Goal: Task Accomplishment & Management: Manage account settings

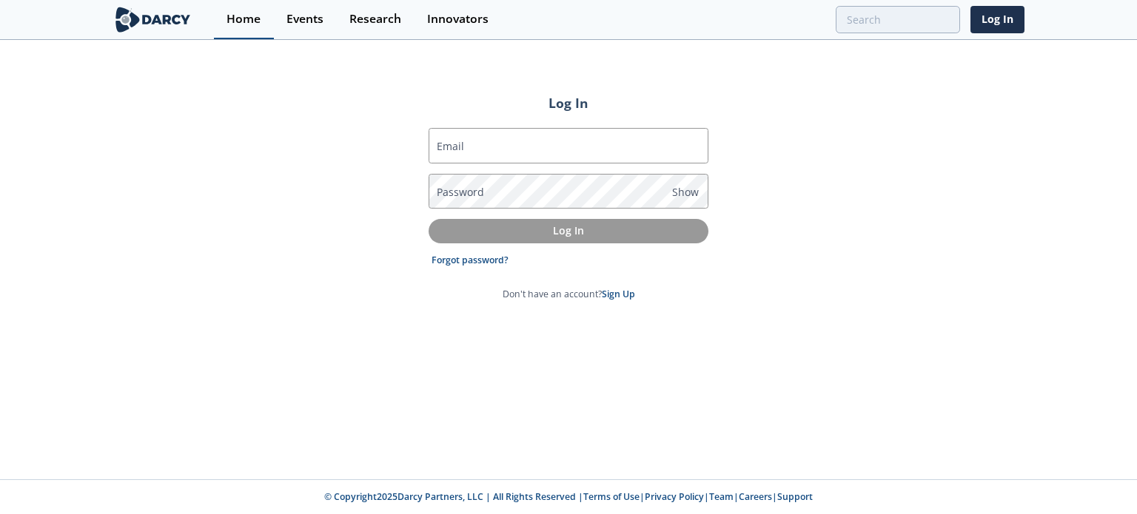
click at [230, 24] on div "Home" at bounding box center [243, 19] width 34 height 12
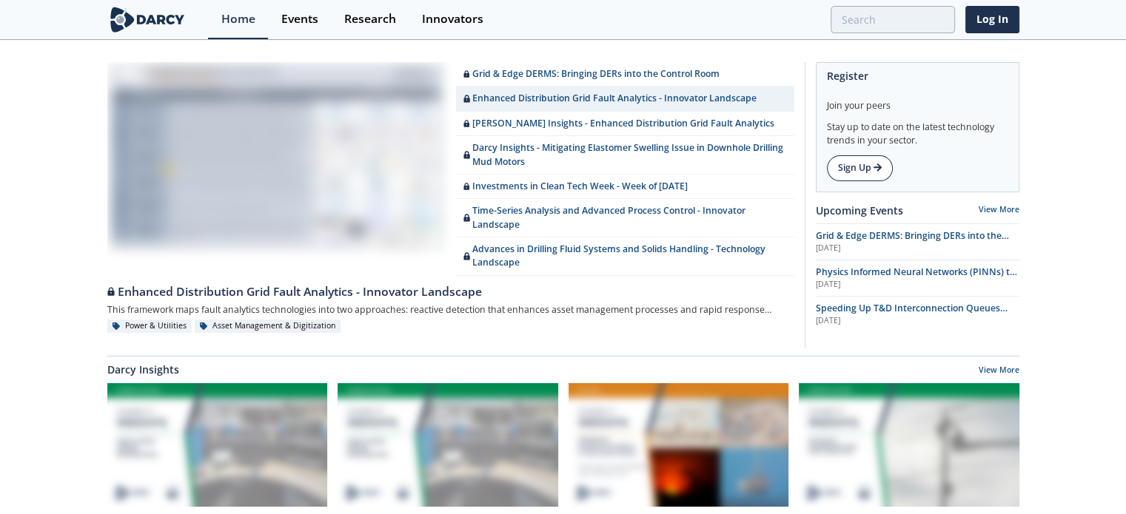
click at [853, 168] on link "Sign Up" at bounding box center [860, 167] width 66 height 25
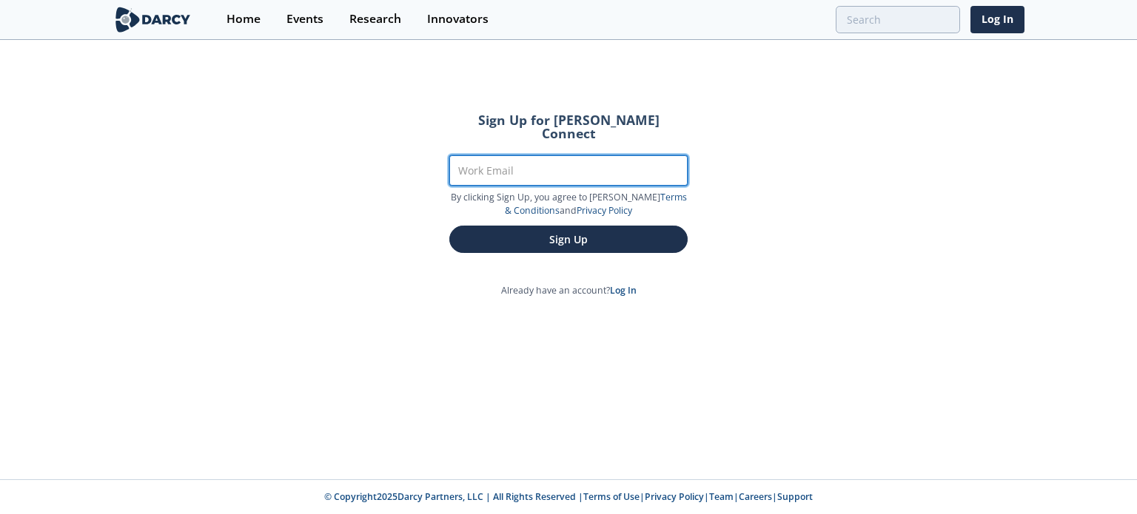
click at [547, 155] on input "Work Email" at bounding box center [568, 170] width 238 height 30
type input "[PERSON_NAME][EMAIL_ADDRESS][PERSON_NAME][DOMAIN_NAME]"
click at [449, 226] on button "Sign Up" at bounding box center [568, 239] width 238 height 27
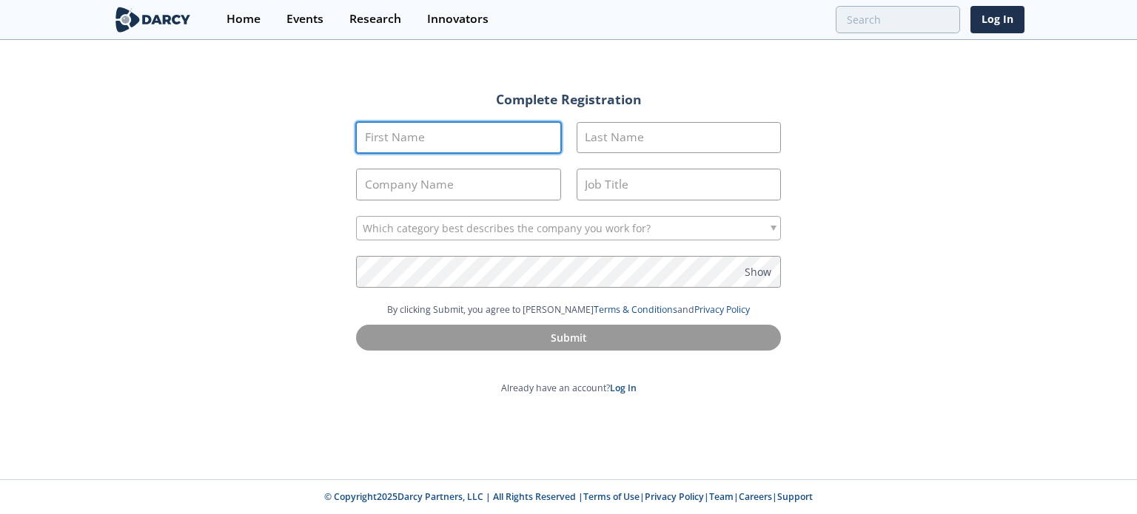
click at [491, 135] on input "First Name" at bounding box center [458, 138] width 205 height 32
type input "[PERSON_NAME]"
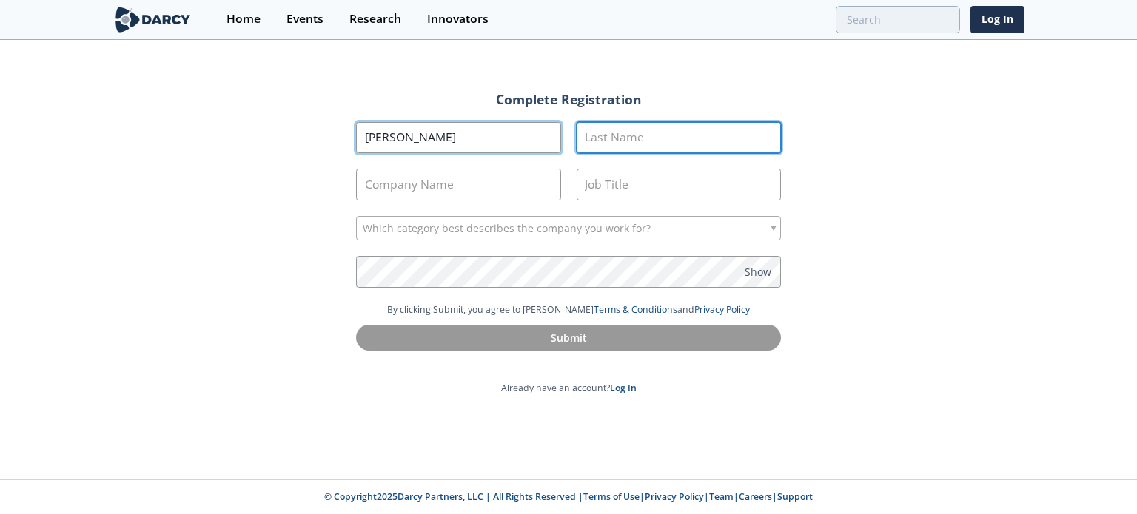
type input "King"
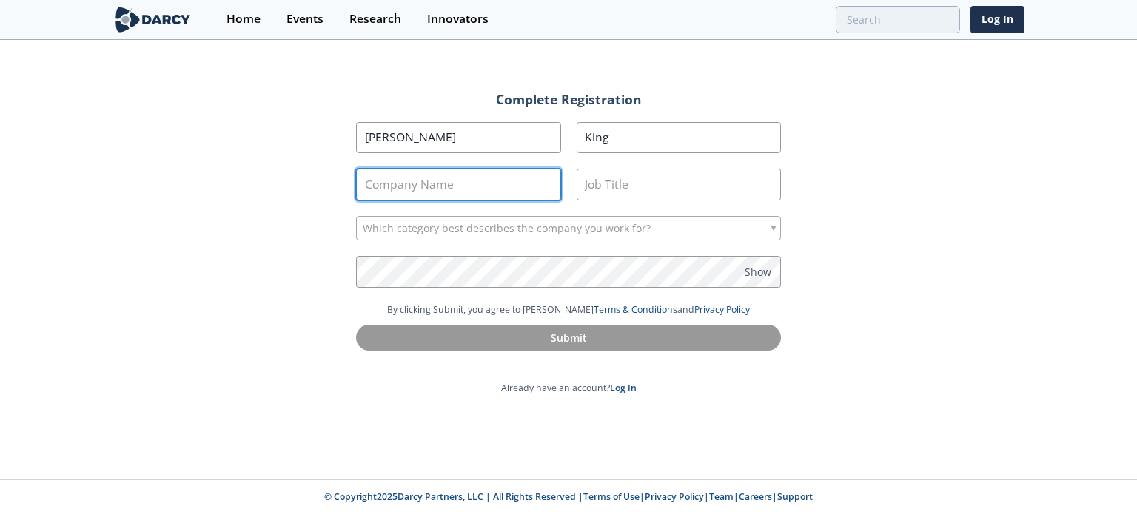
click at [453, 177] on input "Company Name" at bounding box center [458, 185] width 205 height 32
type input "GSOC"
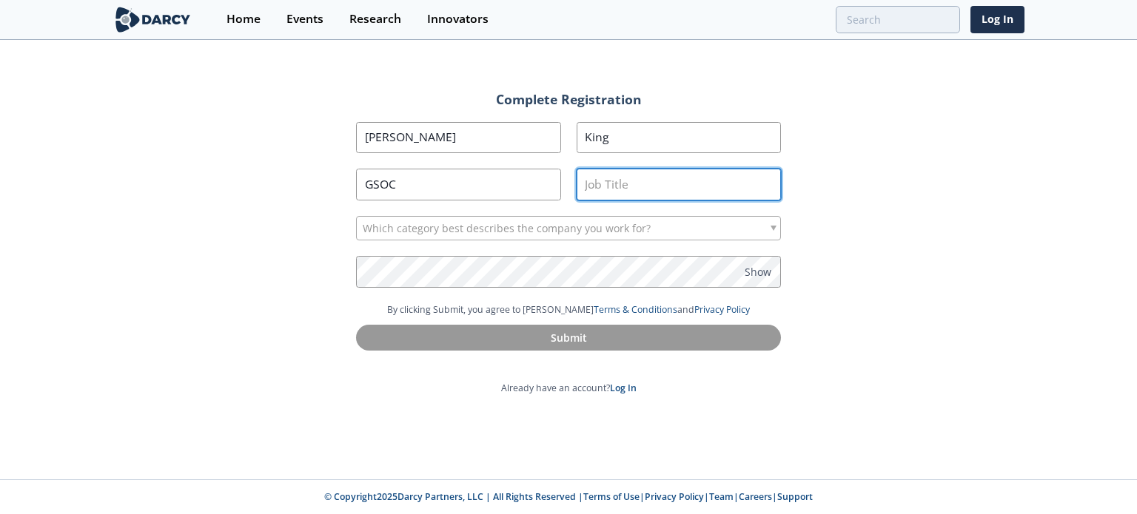
click at [584, 187] on input "Job Title" at bounding box center [679, 185] width 205 height 32
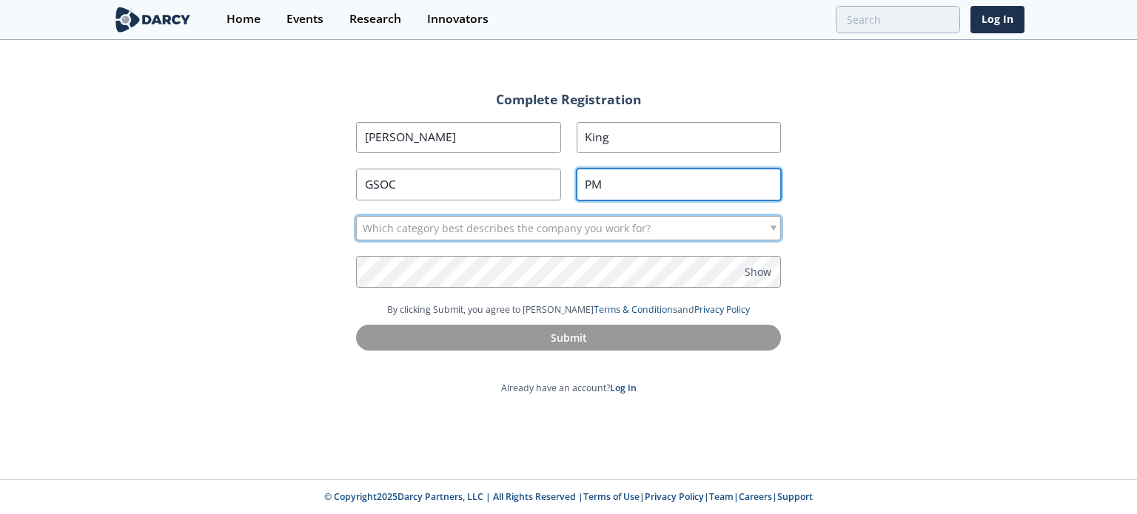
type input "PM"
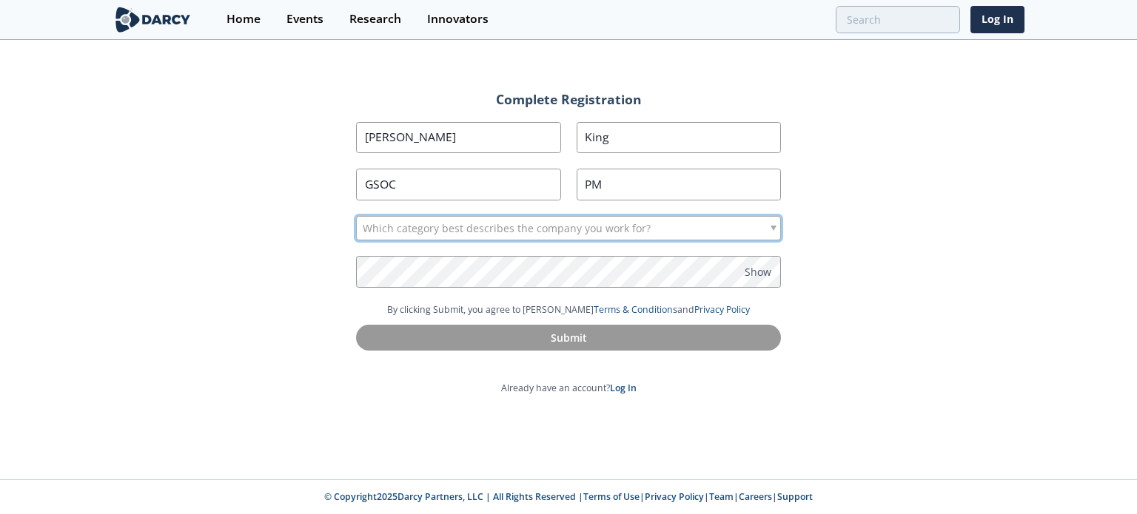
click at [530, 221] on span "Which category best describes the company you work for?" at bounding box center [507, 229] width 288 height 24
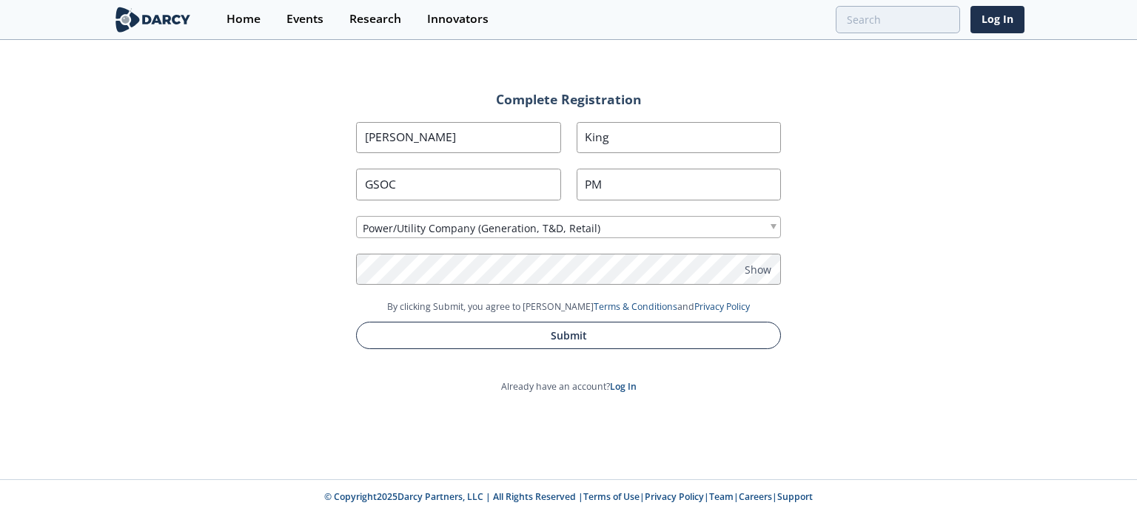
click at [512, 333] on button "Submit" at bounding box center [568, 335] width 425 height 27
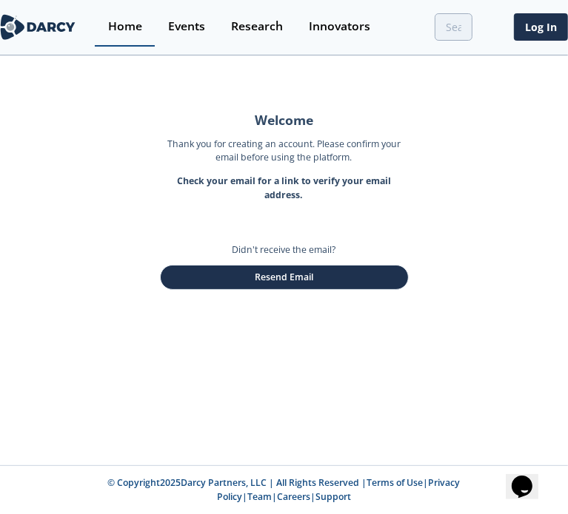
click at [130, 40] on link "Home" at bounding box center [125, 27] width 60 height 39
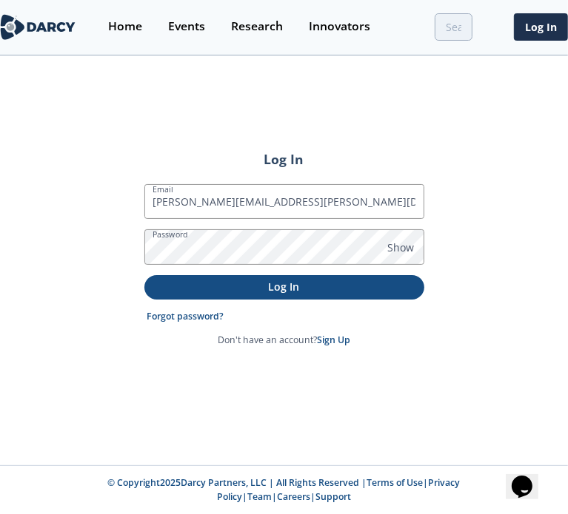
click at [293, 287] on p "Log In" at bounding box center [284, 287] width 259 height 16
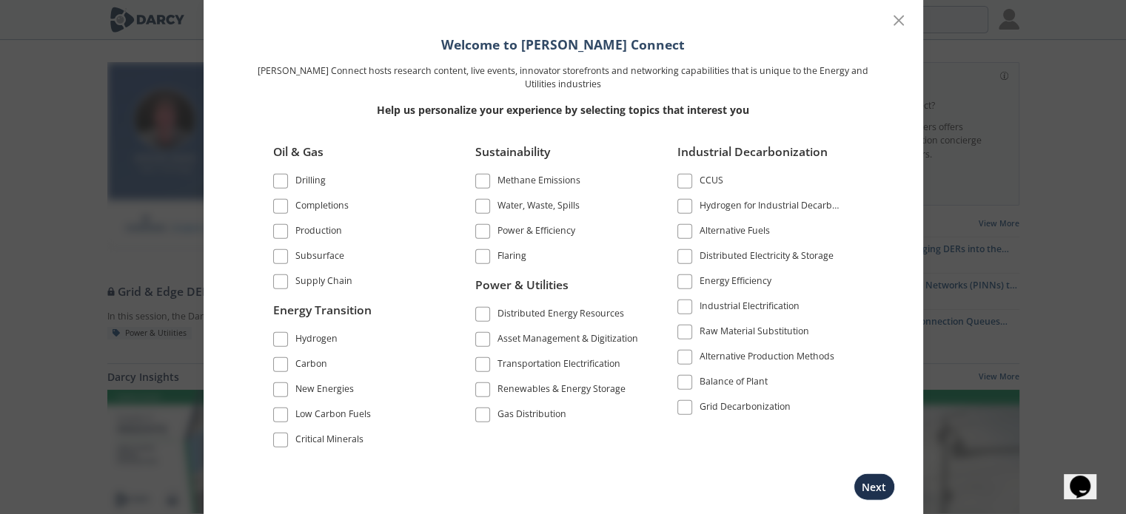
scroll to position [201, 0]
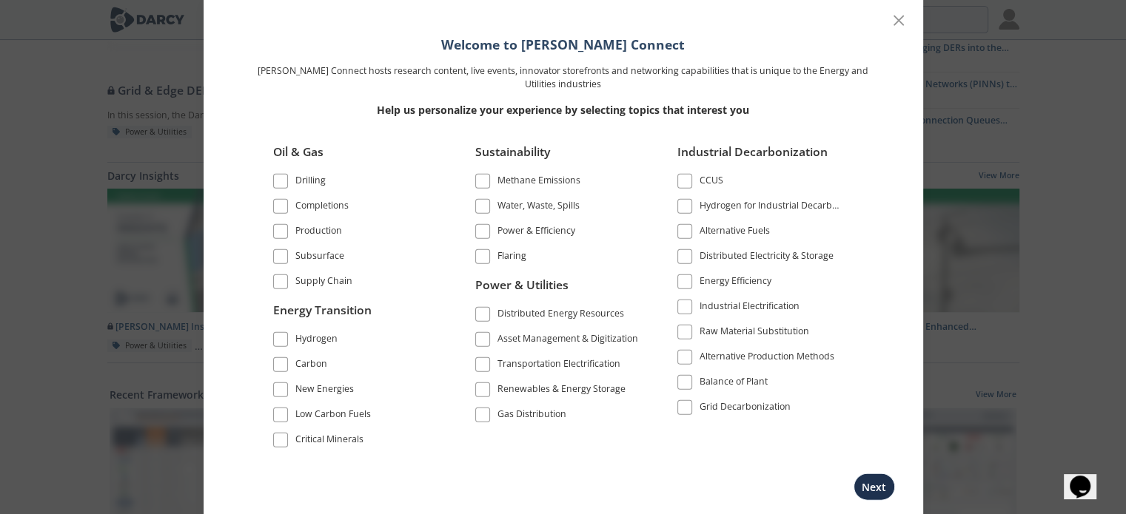
click at [567, 316] on div "Distributed Energy Resources" at bounding box center [560, 316] width 127 height 18
click at [567, 486] on button "Next" at bounding box center [873, 487] width 41 height 27
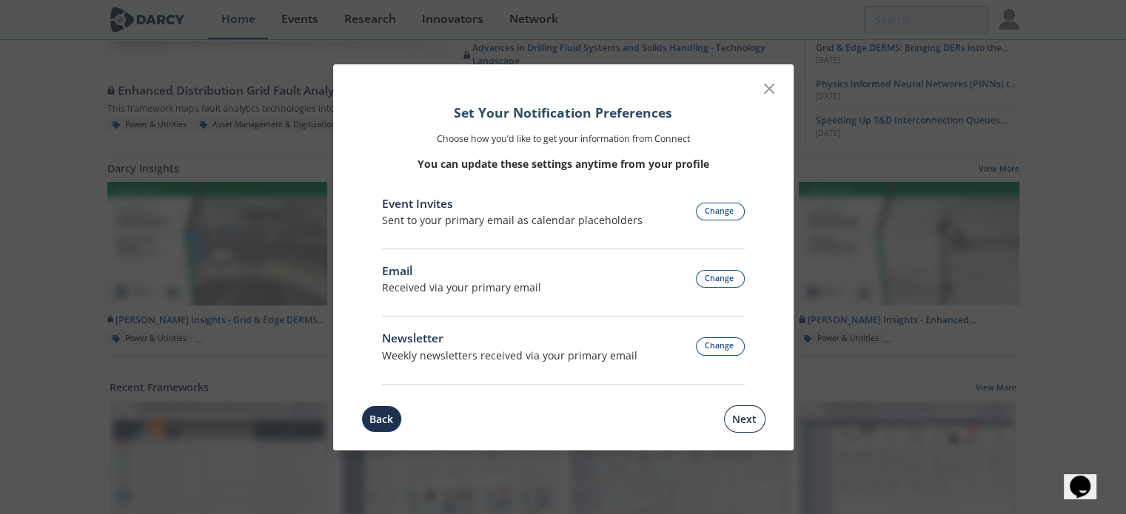
click at [567, 423] on button "Next" at bounding box center [744, 419] width 41 height 27
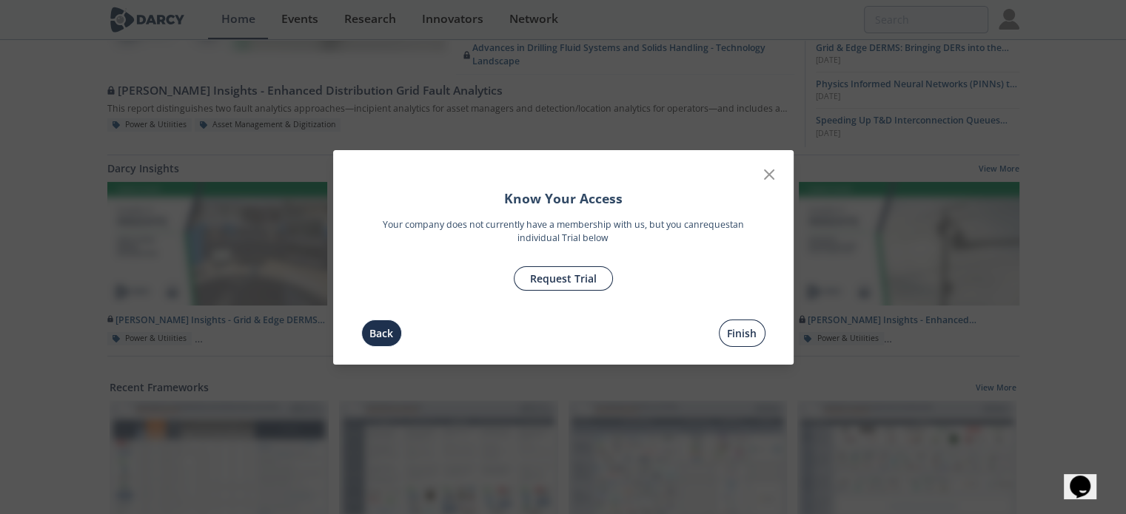
click at [567, 332] on button "Finish" at bounding box center [742, 333] width 47 height 27
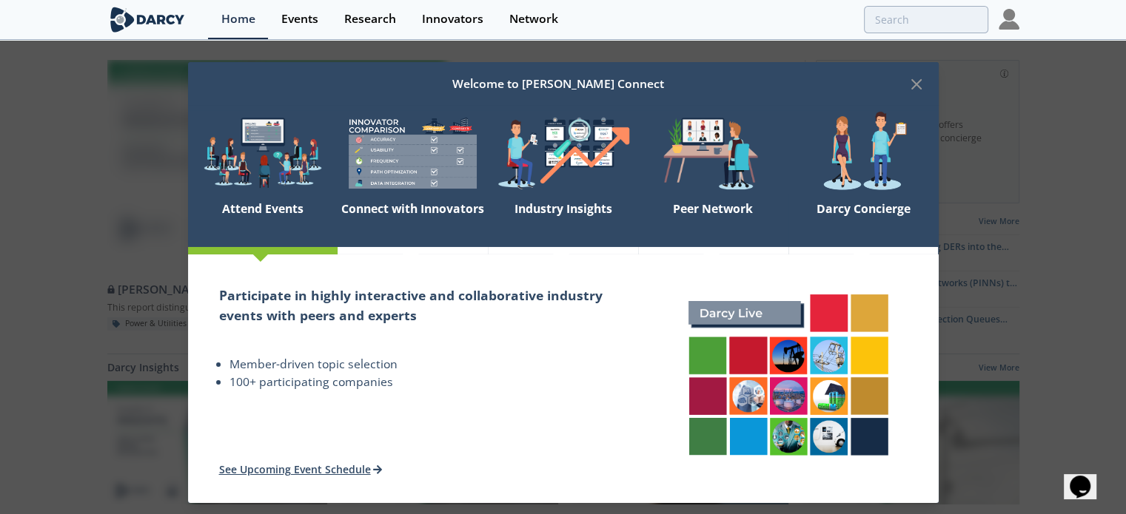
scroll to position [1, 0]
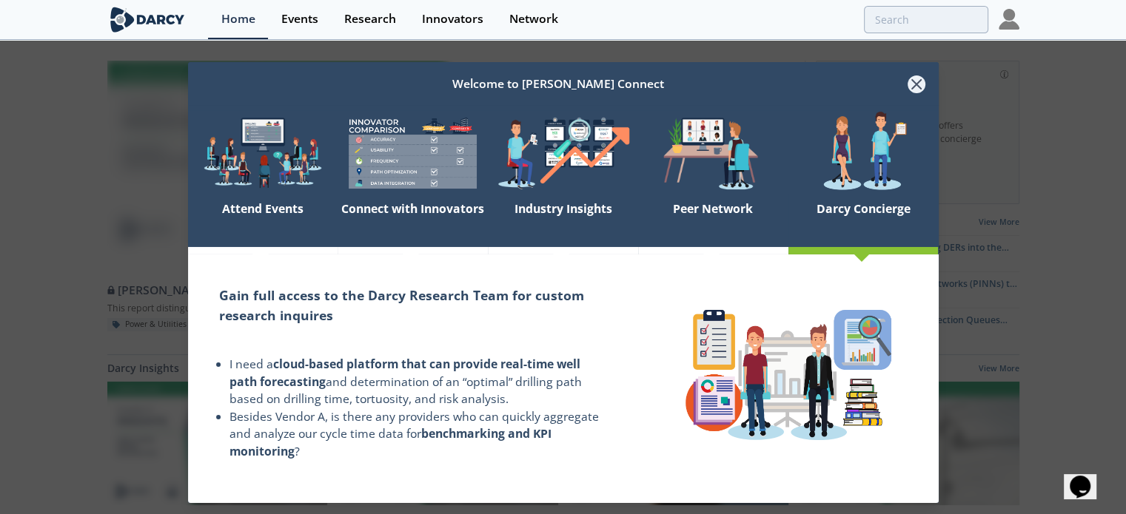
click at [567, 85] on icon at bounding box center [916, 83] width 9 height 9
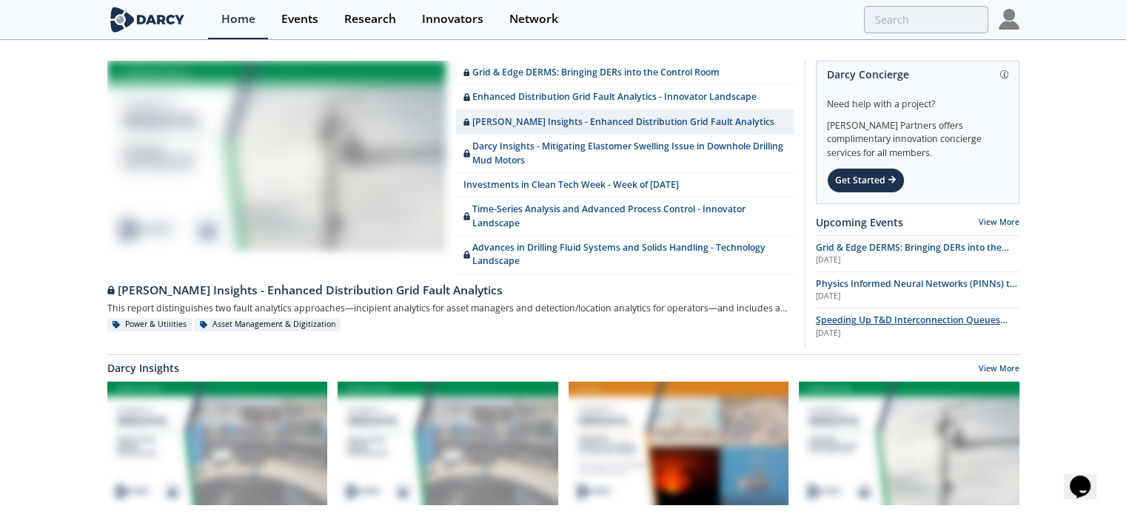
click at [567, 324] on span "Speeding Up T&D Interconnection Queues with Enhanced Software Solutions" at bounding box center [912, 327] width 192 height 26
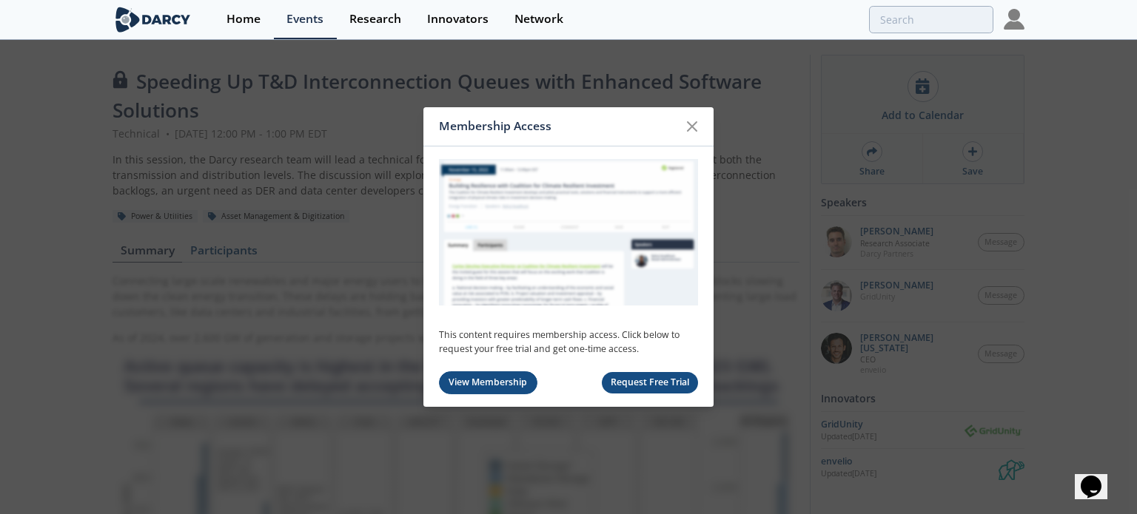
click at [466, 382] on link "View Membership" at bounding box center [488, 383] width 98 height 23
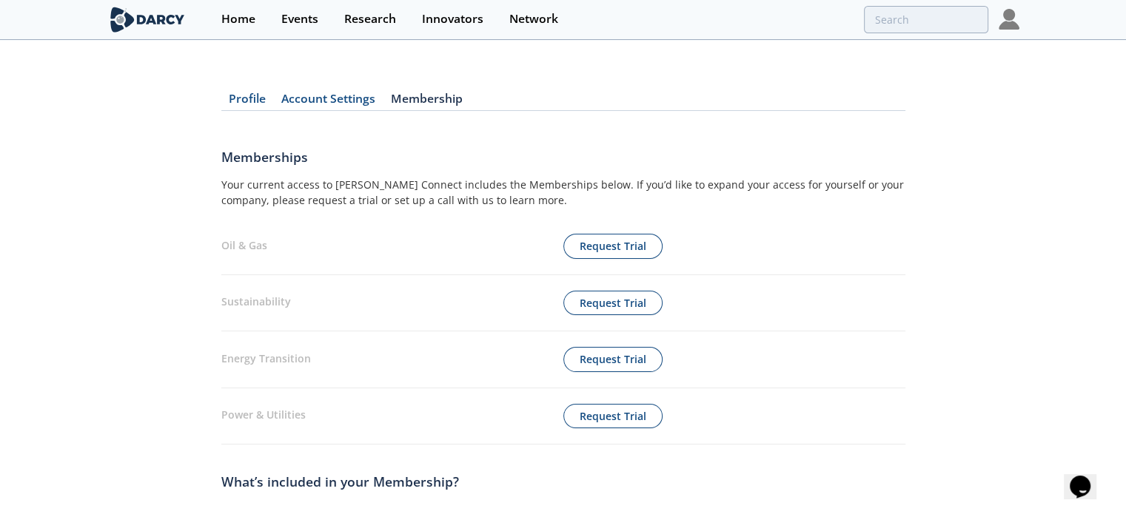
click at [404, 95] on link "Membership" at bounding box center [426, 102] width 87 height 18
click at [323, 94] on link "Account Settings" at bounding box center [329, 102] width 110 height 18
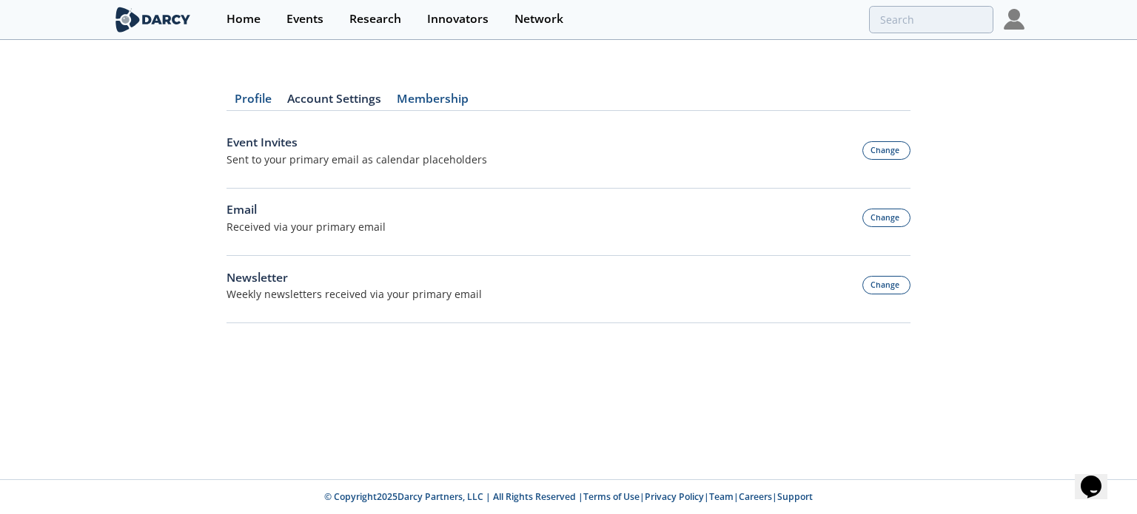
click at [246, 93] on link "Profile" at bounding box center [252, 102] width 53 height 18
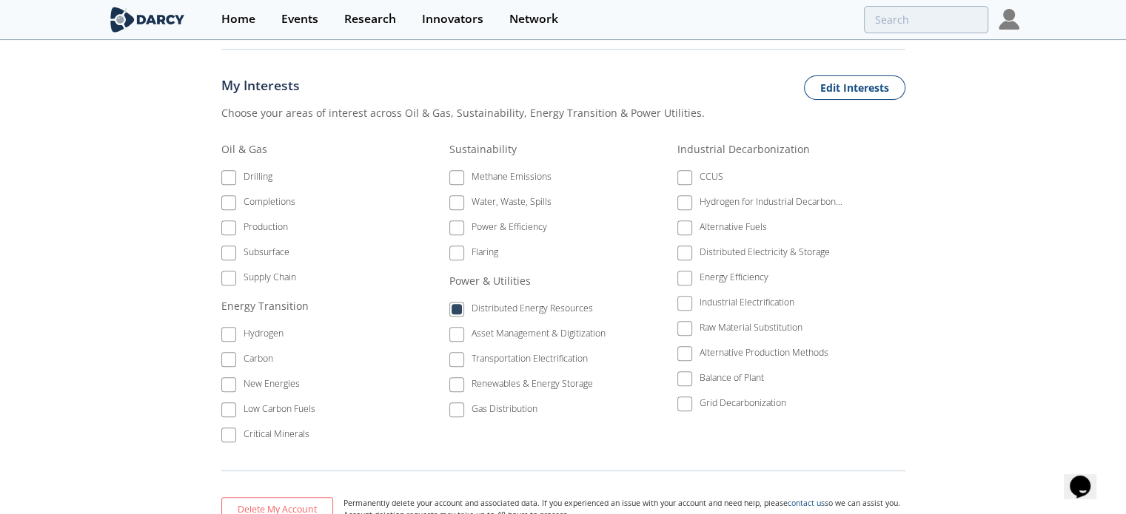
scroll to position [618, 0]
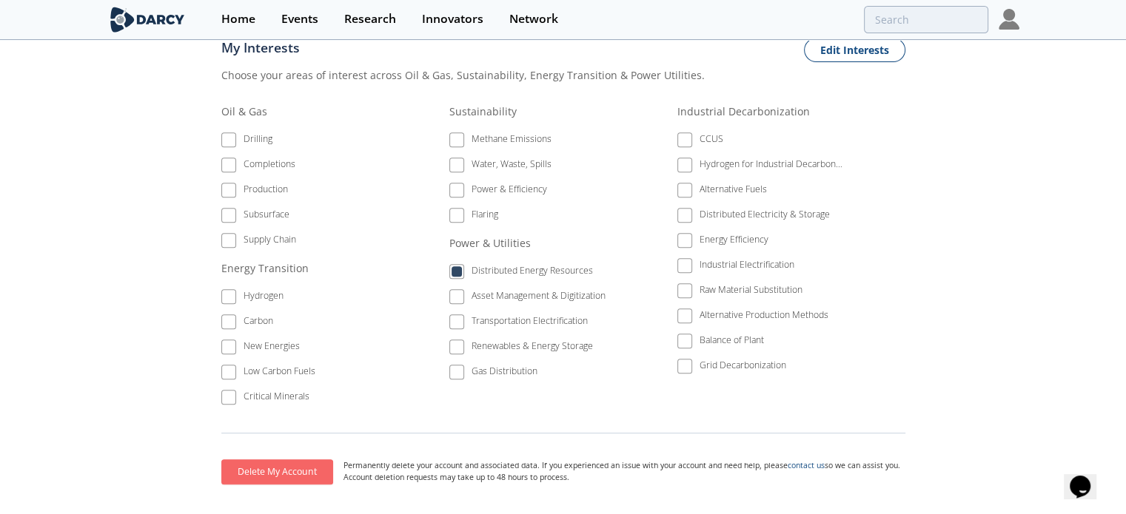
click at [276, 460] on button "Delete My Account" at bounding box center [277, 472] width 112 height 25
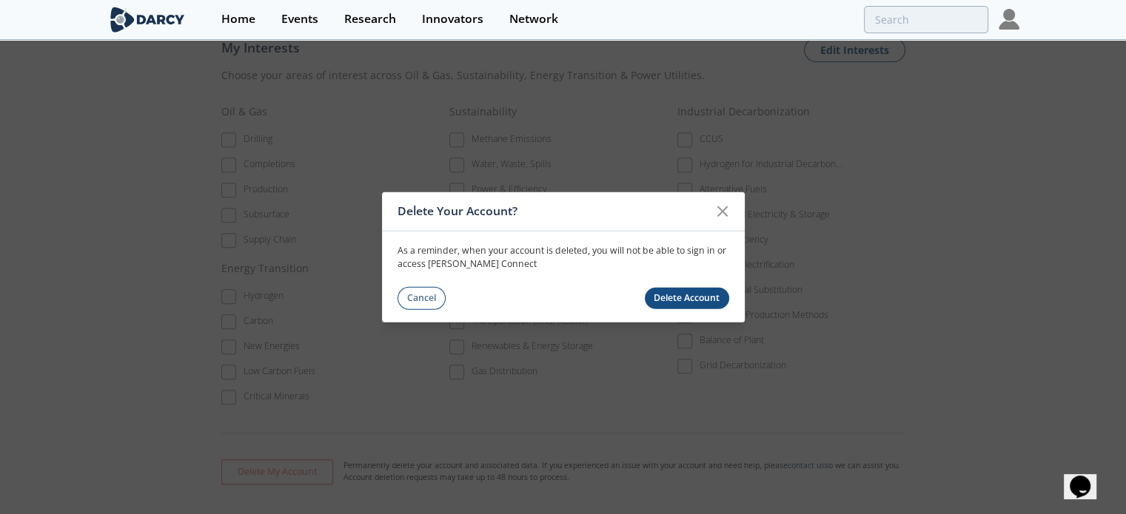
click at [567, 298] on button "Delete Account" at bounding box center [687, 297] width 84 height 21
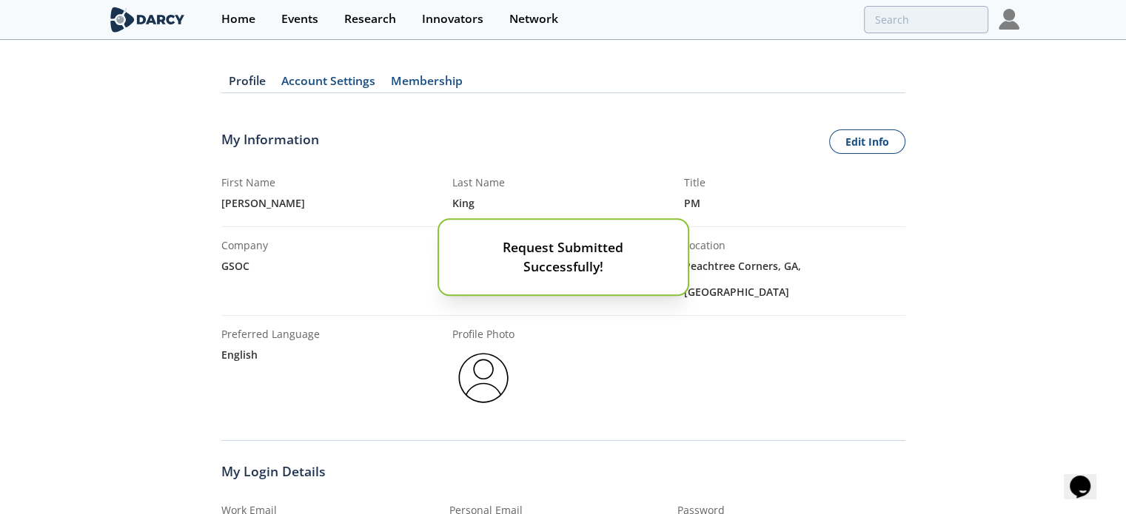
scroll to position [0, 0]
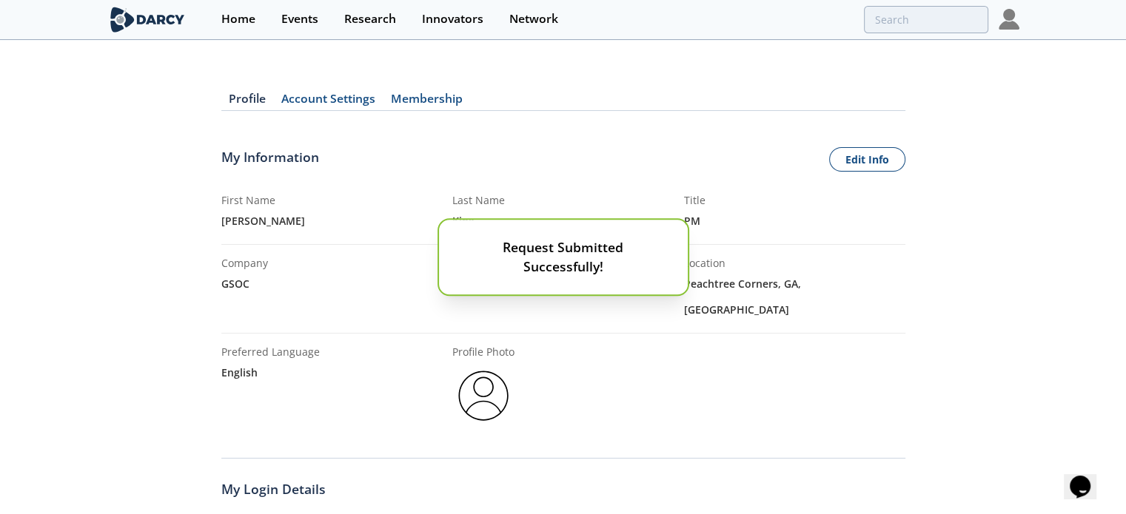
click at [412, 101] on body "Membership Access This content requires membership access. Click below to reque…" at bounding box center [563, 257] width 1126 height 514
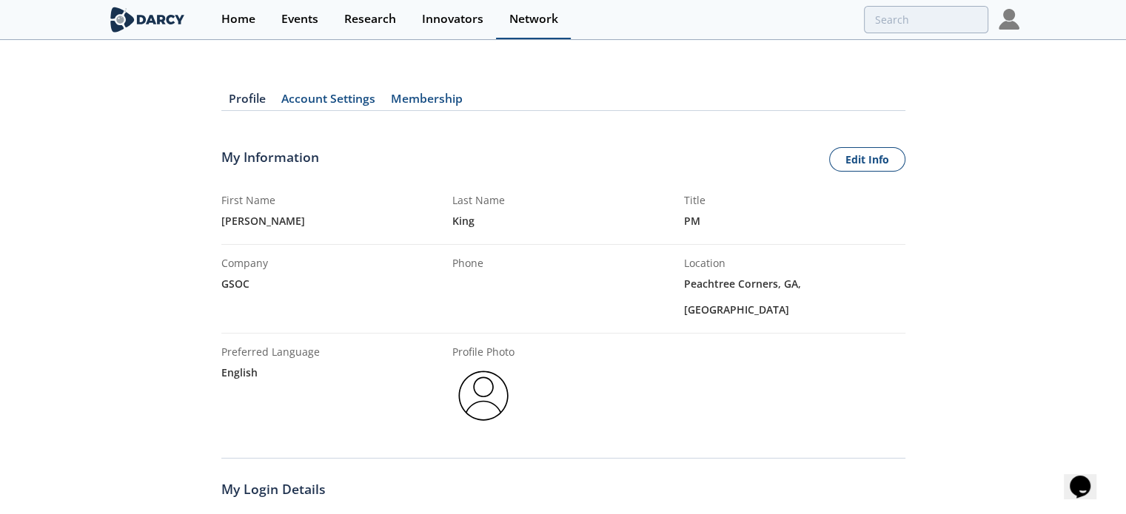
click at [553, 17] on div "Network" at bounding box center [533, 19] width 49 height 12
